Goal: Task Accomplishment & Management: Complete application form

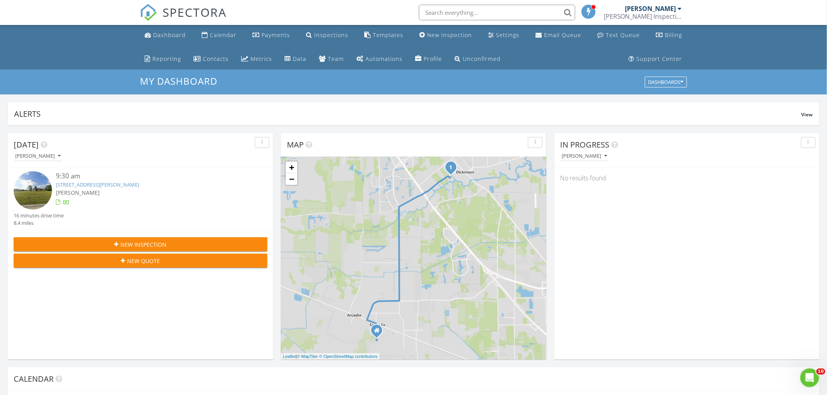
click at [127, 245] on span "New Inspection" at bounding box center [144, 245] width 46 height 8
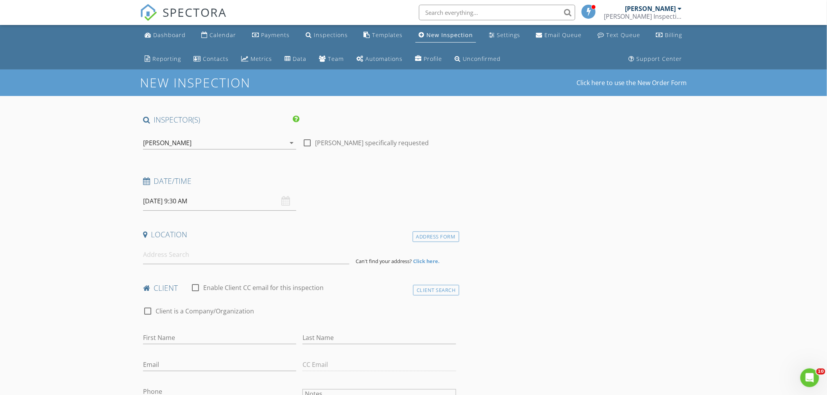
click at [283, 199] on div "[DATE] 9:30 AM" at bounding box center [219, 201] width 153 height 19
click at [204, 201] on input "[DATE] 9:30 AM" at bounding box center [219, 201] width 153 height 19
select select "8"
click at [256, 219] on icon at bounding box center [256, 218] width 5 height 5
type input "[DATE] 9:30 AM"
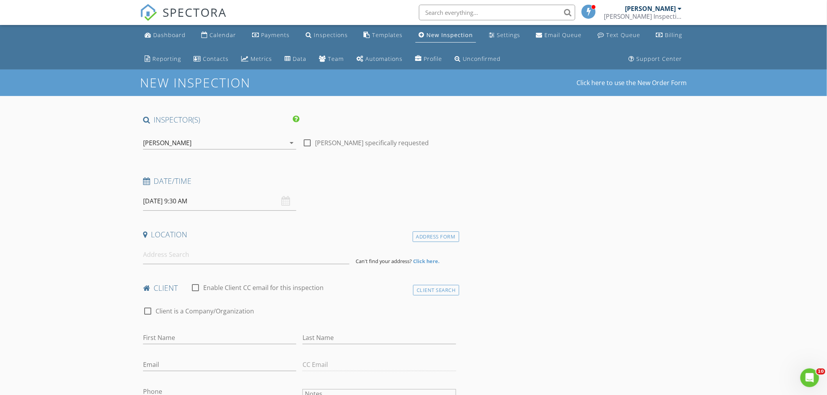
click at [161, 256] on input at bounding box center [246, 254] width 206 height 19
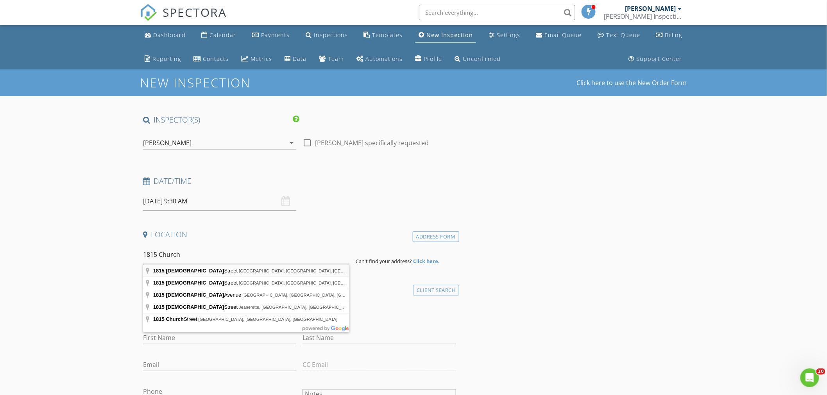
type input "[STREET_ADDRESS]"
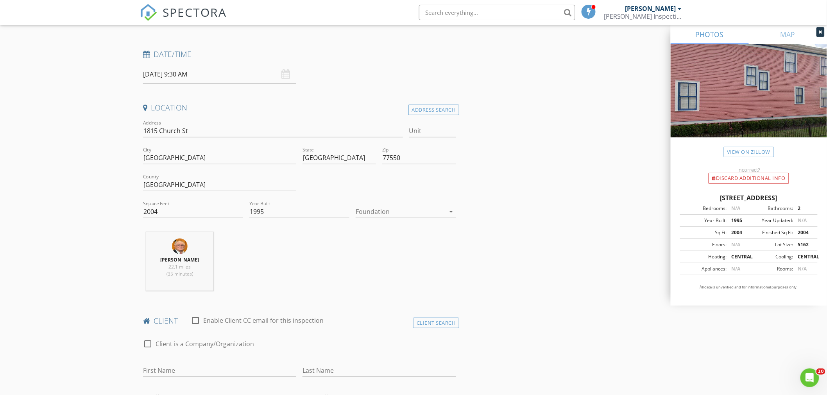
scroll to position [130, 0]
